Goal: Register for event/course

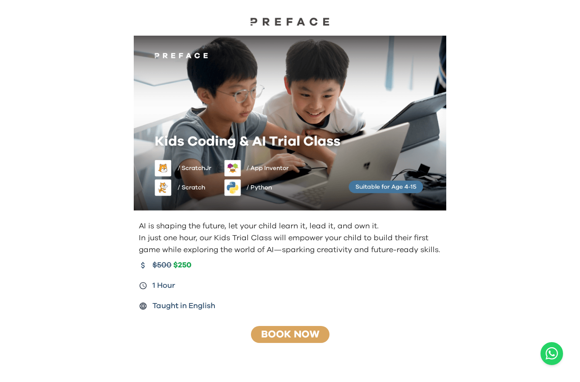
click at [303, 335] on link "Book Now" at bounding box center [290, 335] width 58 height 10
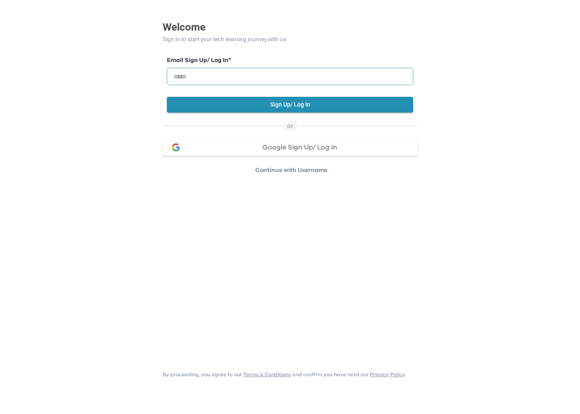
click at [251, 100] on input "email" at bounding box center [290, 108] width 246 height 17
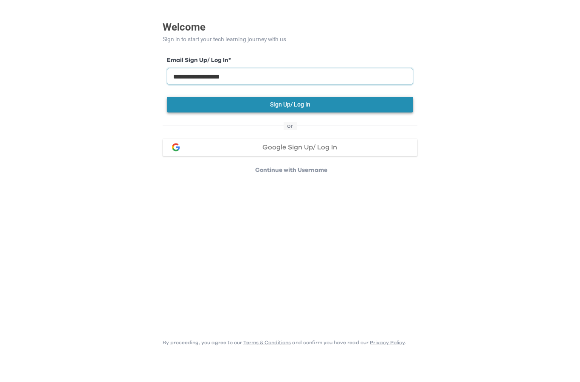
type input "**********"
click at [306, 129] on button "Sign Up/ Log In" at bounding box center [290, 137] width 246 height 16
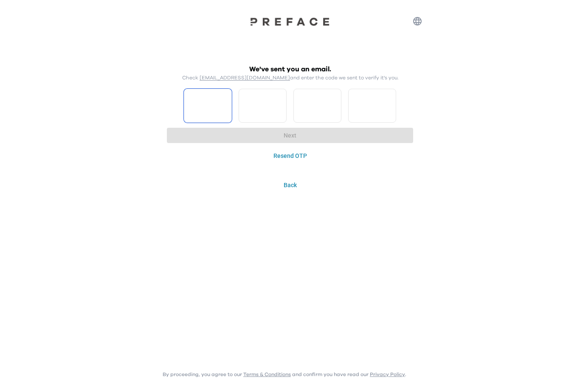
click at [209, 112] on input "Please enter OTP character 1" at bounding box center [208, 106] width 48 height 34
type input "*"
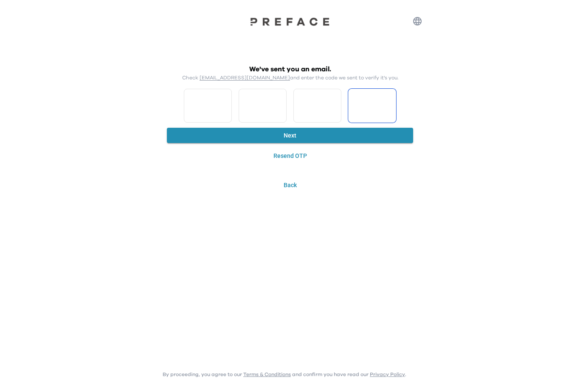
type input "*"
click at [280, 140] on button "Next" at bounding box center [290, 136] width 246 height 16
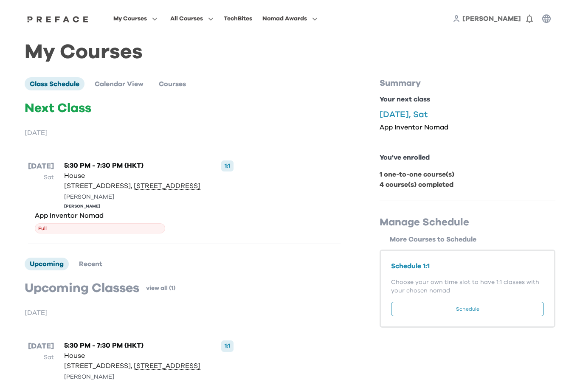
scroll to position [57, 0]
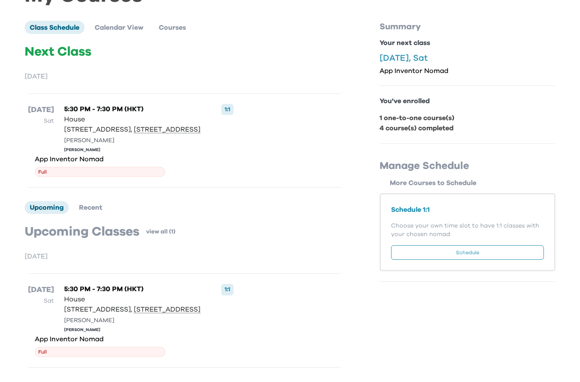
click at [165, 347] on span "Full" at bounding box center [100, 352] width 130 height 10
click at [165, 335] on p "App Inventor Nomad" at bounding box center [100, 339] width 130 height 8
click at [165, 347] on span "Full" at bounding box center [100, 352] width 130 height 10
click at [165, 167] on span "Full" at bounding box center [100, 172] width 130 height 10
click at [165, 155] on p "App Inventor Nomad" at bounding box center [100, 159] width 130 height 8
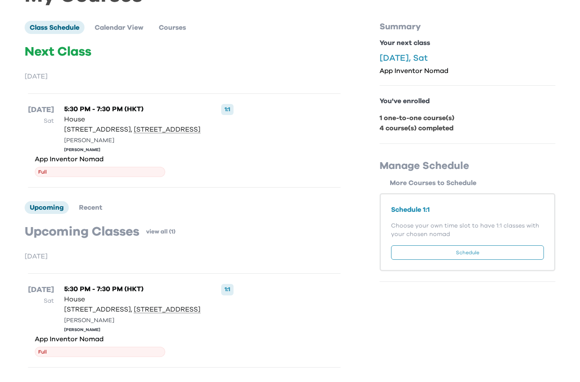
click at [422, 45] on p "Your next class" at bounding box center [468, 43] width 176 height 10
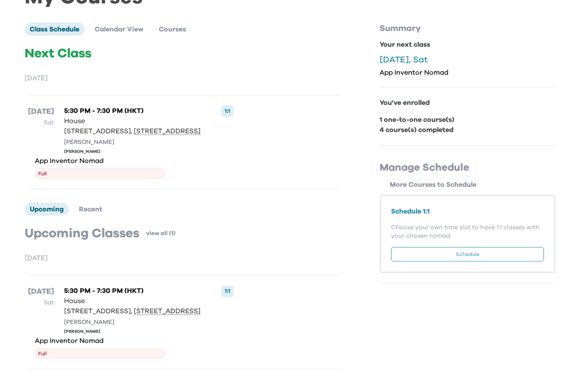
click at [165, 157] on div "App Inventor Nomad Full" at bounding box center [100, 168] width 130 height 22
click at [221, 110] on div "1:1" at bounding box center [227, 111] width 12 height 11
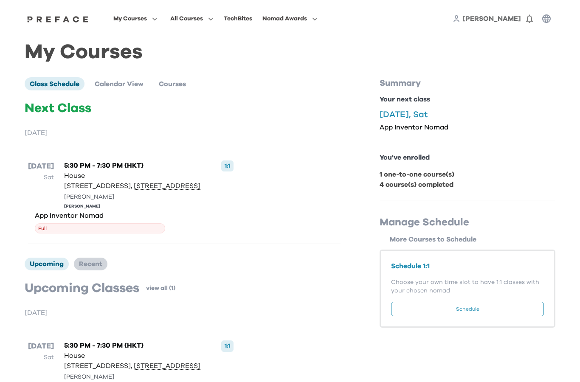
click at [93, 266] on li "Recent" at bounding box center [91, 264] width 34 height 13
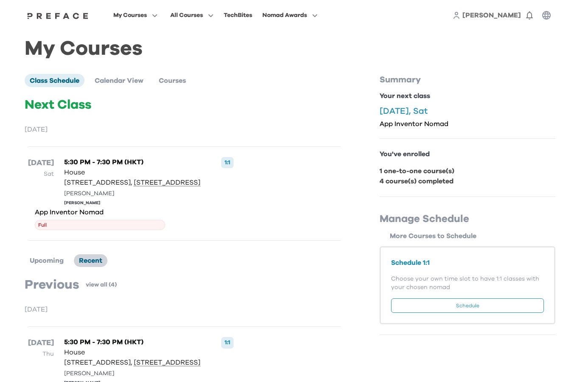
scroll to position [3, 0]
click at [147, 14] on span "My Courses" at bounding box center [130, 15] width 34 height 10
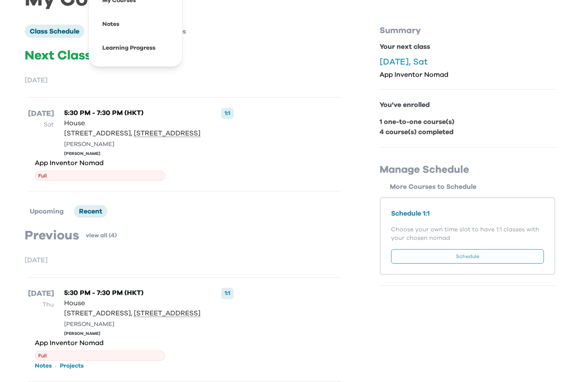
scroll to position [0, 0]
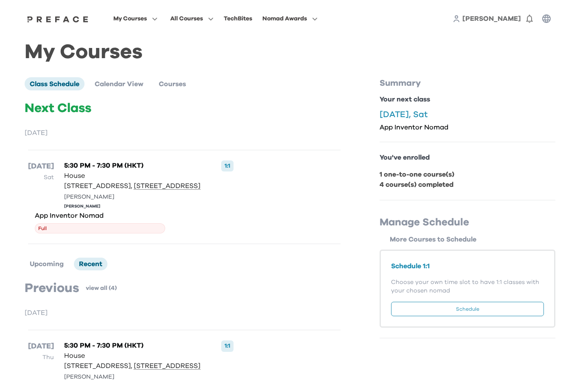
click at [90, 21] on img at bounding box center [57, 19] width 65 height 7
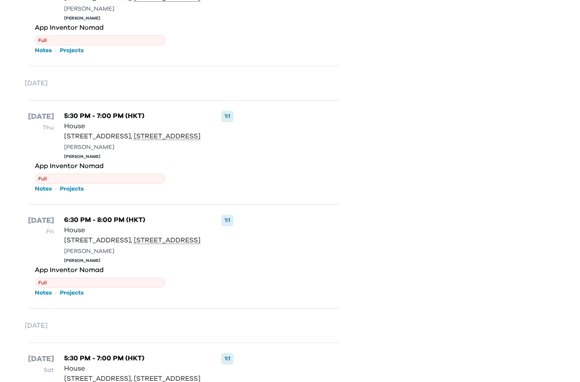
scroll to position [402, 0]
